Goal: Register for event/course

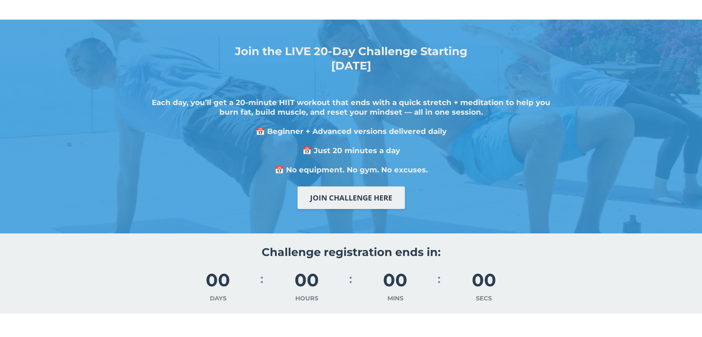
scroll to position [222, 0]
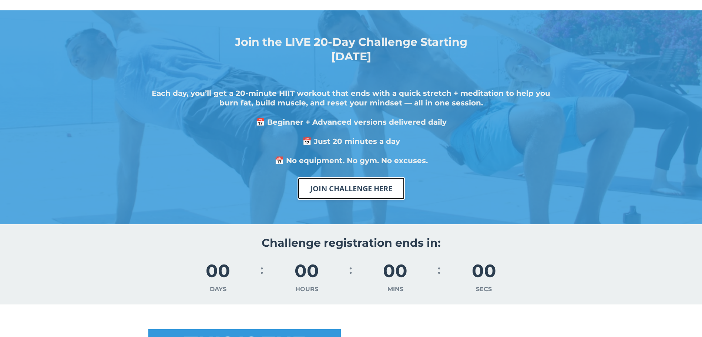
click at [344, 190] on link "JOIN CHALLENGE HERE" at bounding box center [350, 188] width 107 height 23
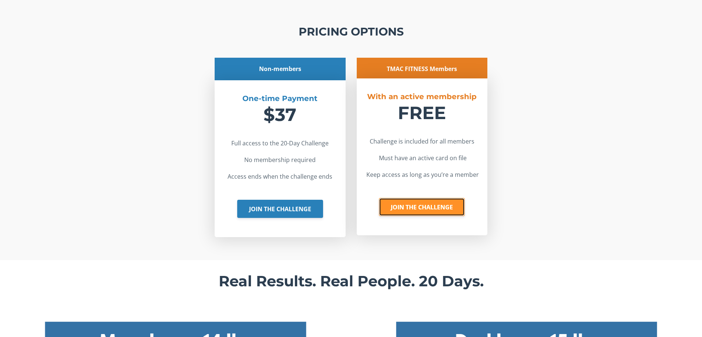
click at [417, 204] on link "JOIN THE CHALLENGE" at bounding box center [422, 207] width 86 height 18
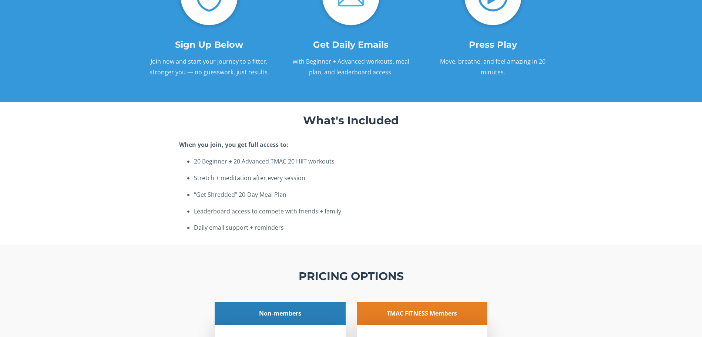
scroll to position [1183, 0]
